Goal: Task Accomplishment & Management: Use online tool/utility

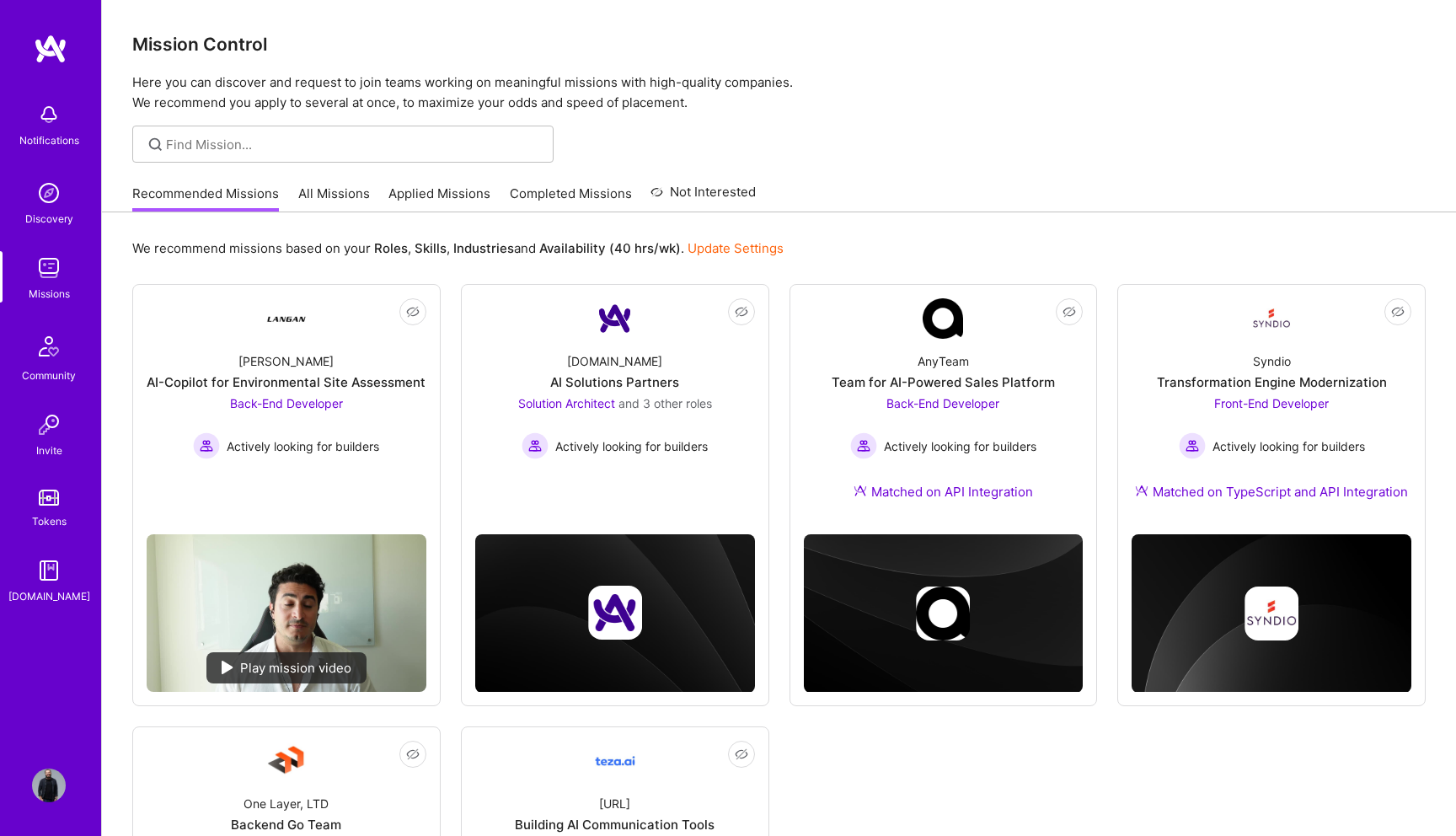
click at [225, 193] on link "Recommended Missions" at bounding box center [205, 199] width 146 height 28
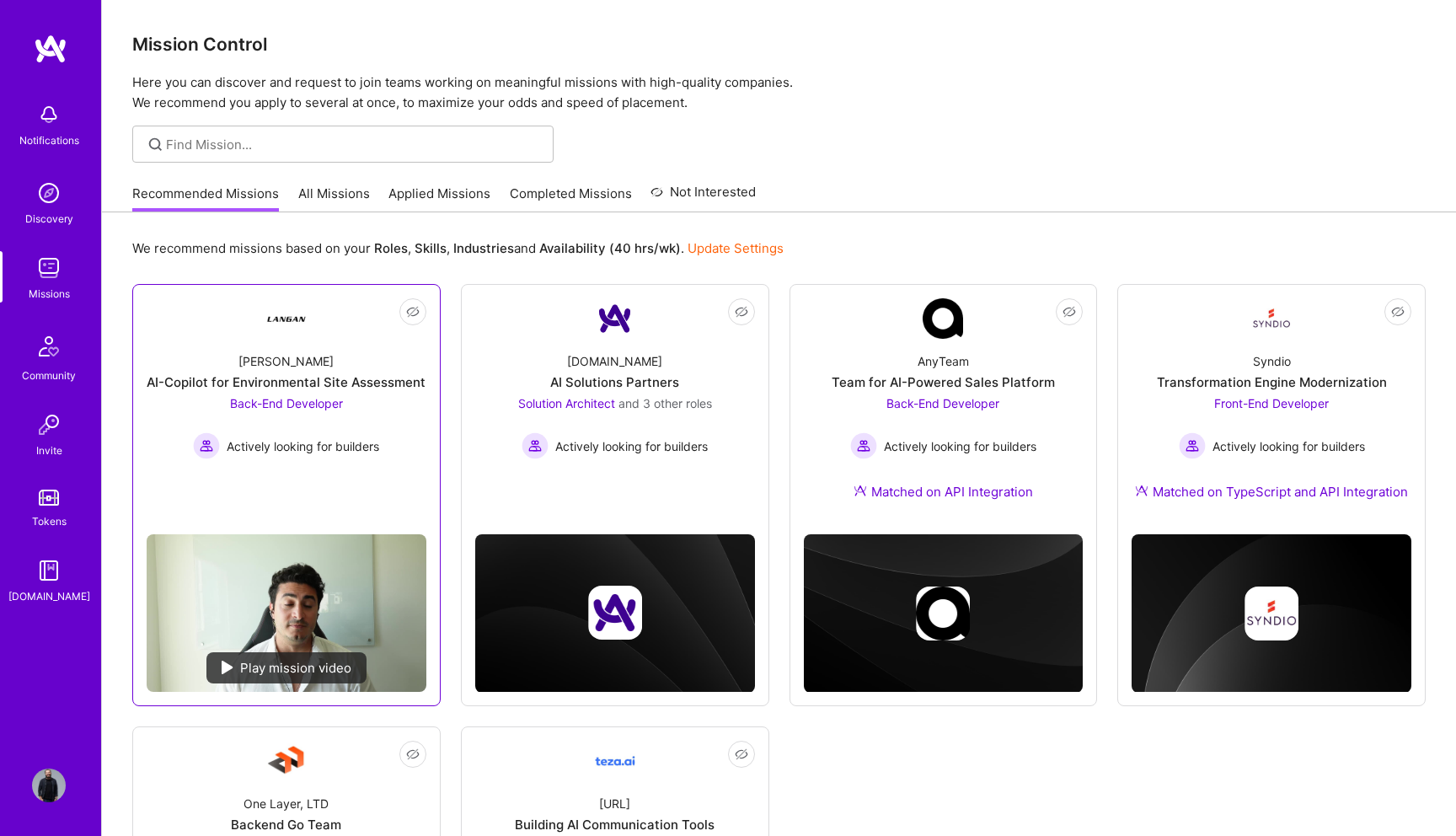
click at [276, 328] on img at bounding box center [286, 318] width 40 height 40
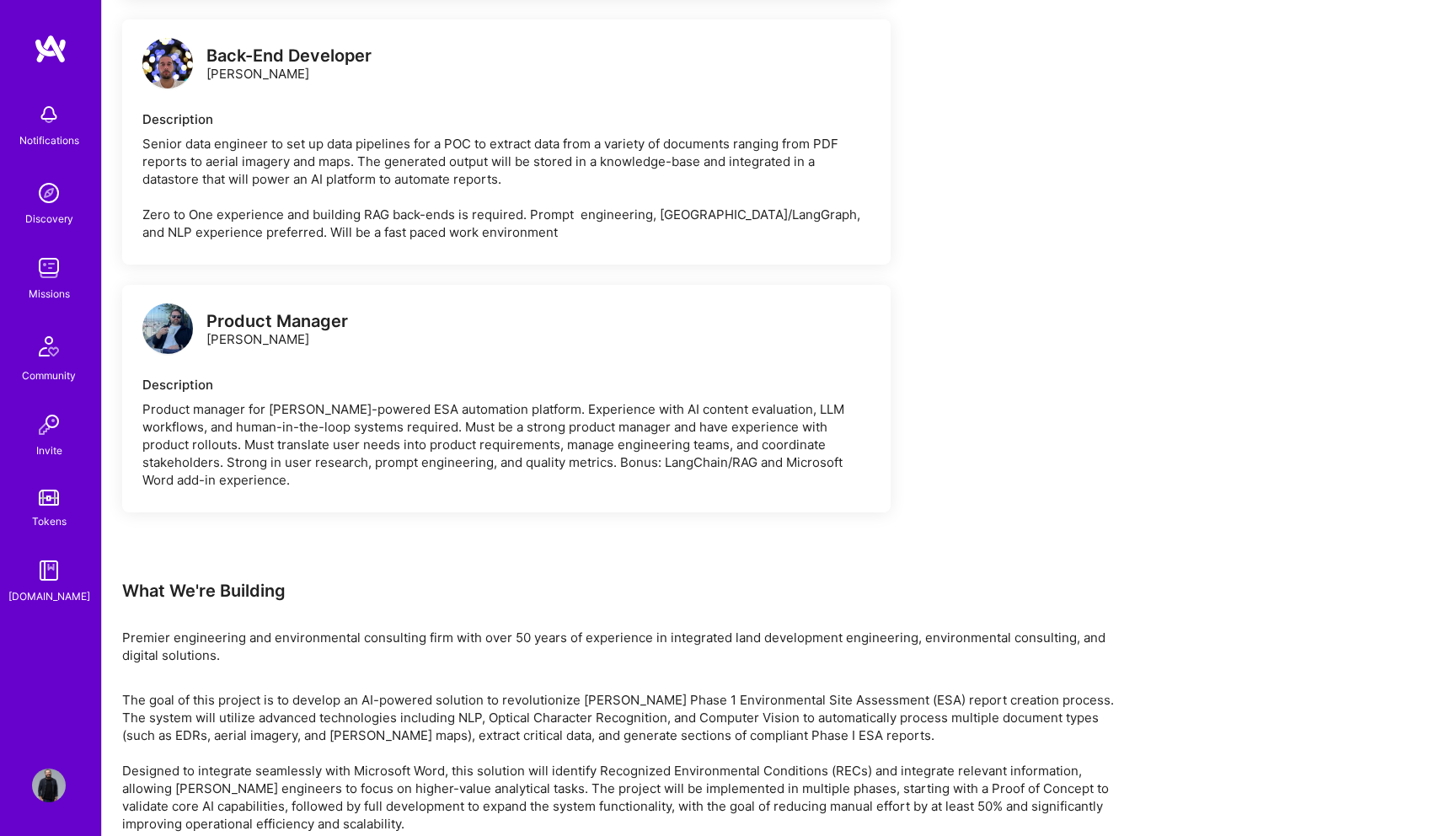
scroll to position [2966, 0]
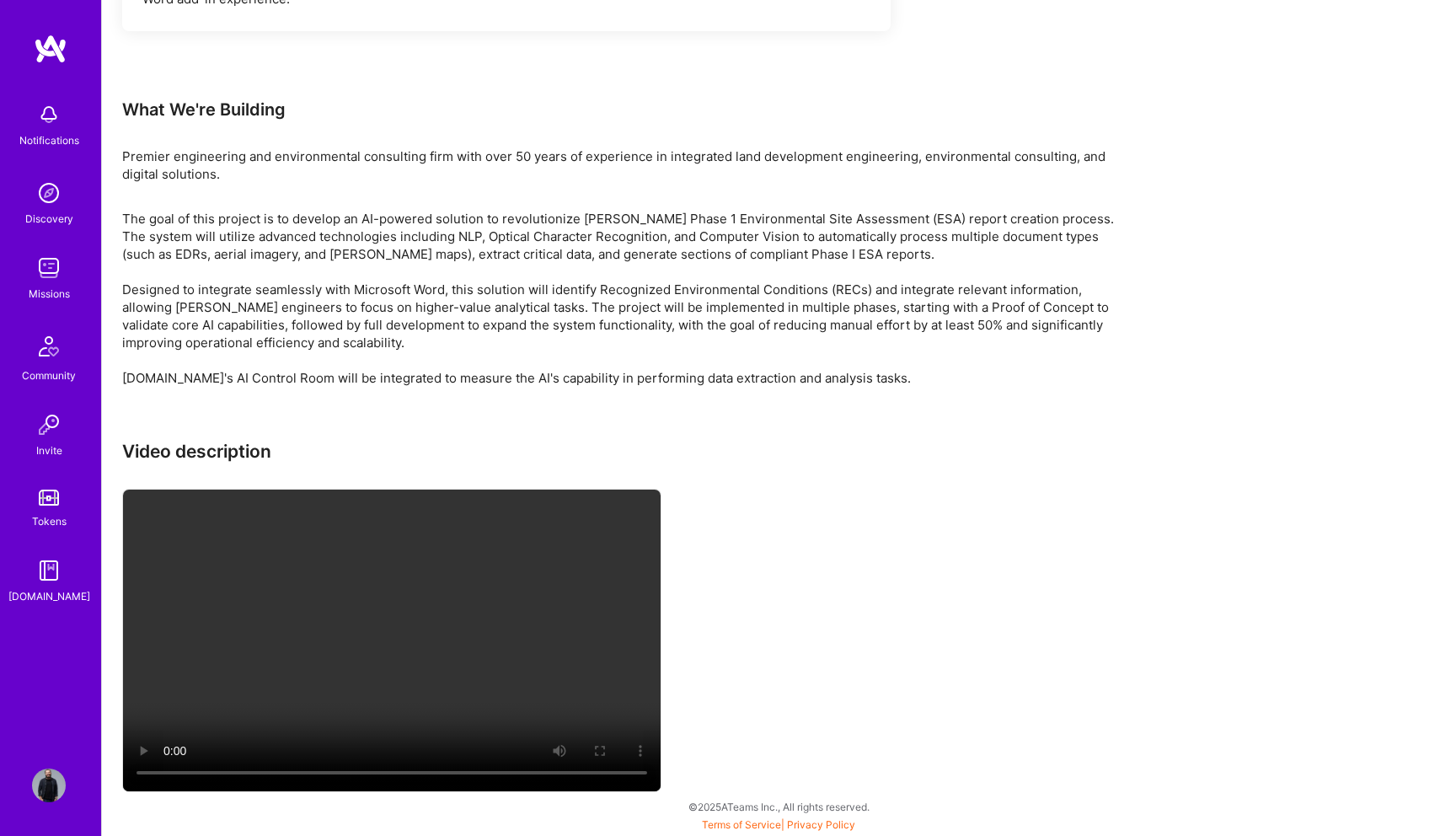
click at [59, 72] on div "Notifications Discovery Missions Community Invite Tokens [DOMAIN_NAME]" at bounding box center [50, 388] width 101 height 711
click at [58, 47] on img at bounding box center [50, 48] width 33 height 30
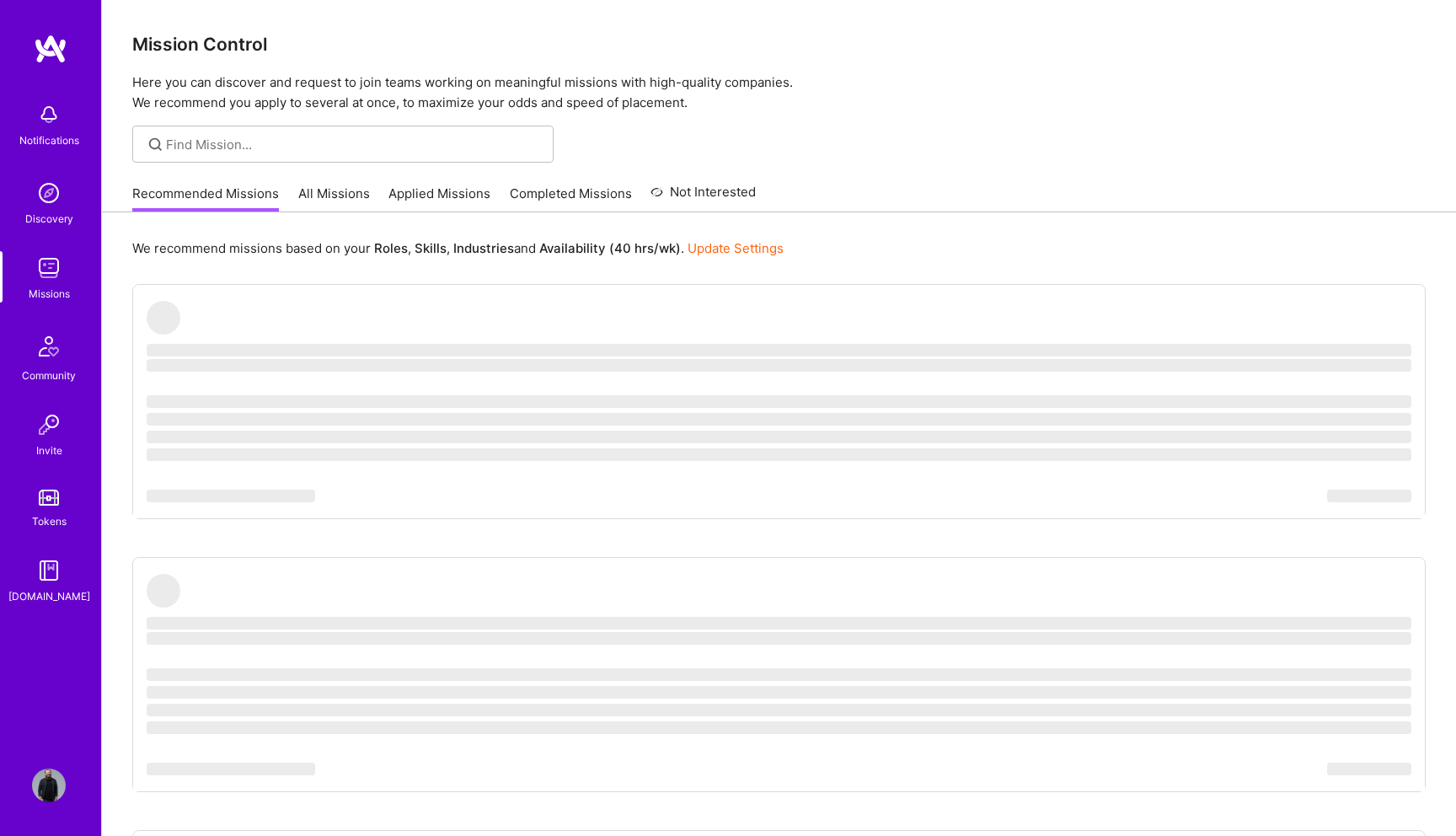
click at [324, 177] on div "Recommended Missions All Missions Applied Missions Completed Missions Not Inter…" at bounding box center [444, 193] width 623 height 36
